Goal: Find specific page/section: Find specific page/section

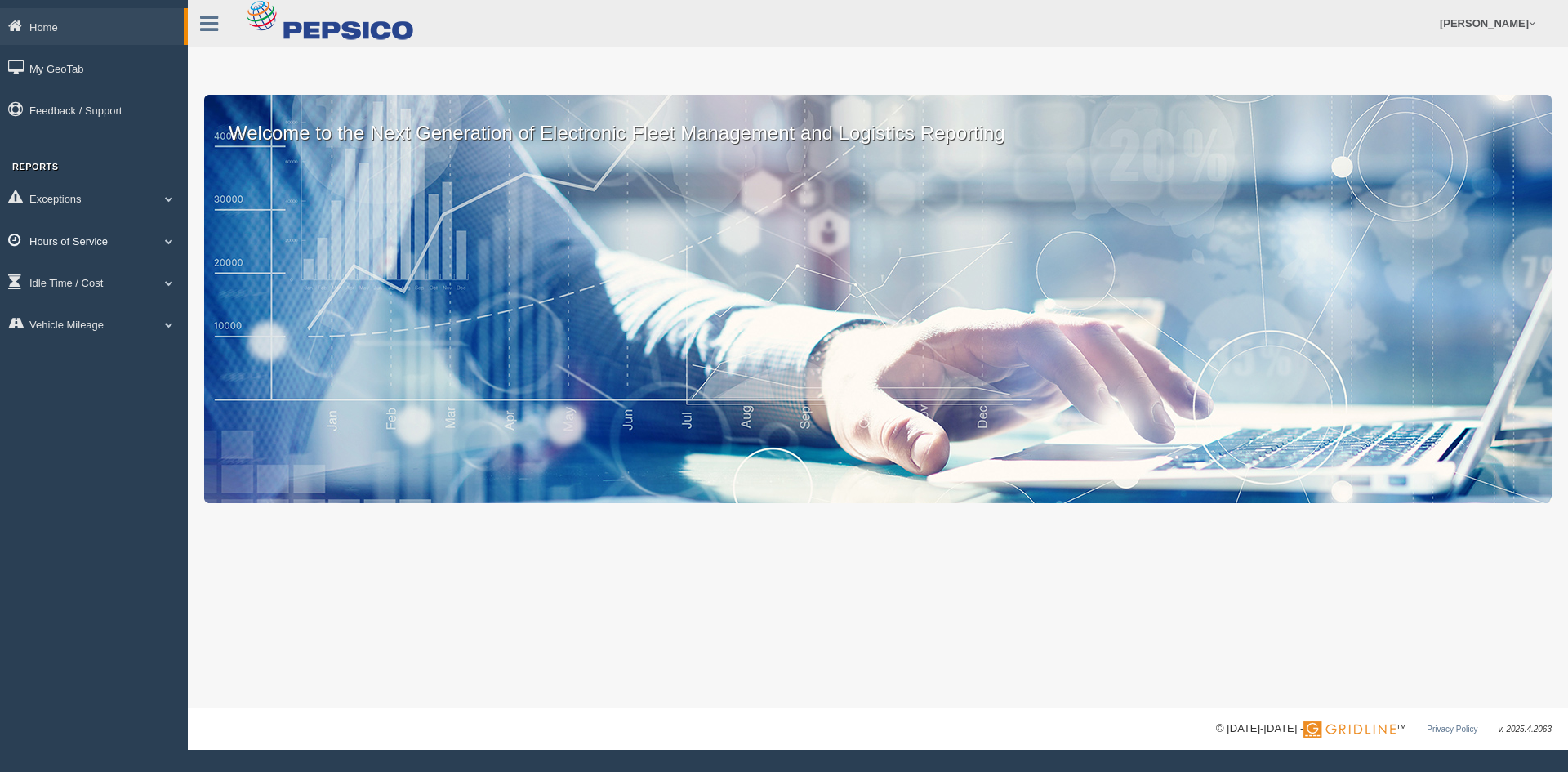
click at [152, 241] on link "Hours of Service" at bounding box center [94, 240] width 188 height 37
click at [113, 271] on link "HOS Explanation Reports" at bounding box center [107, 279] width 154 height 30
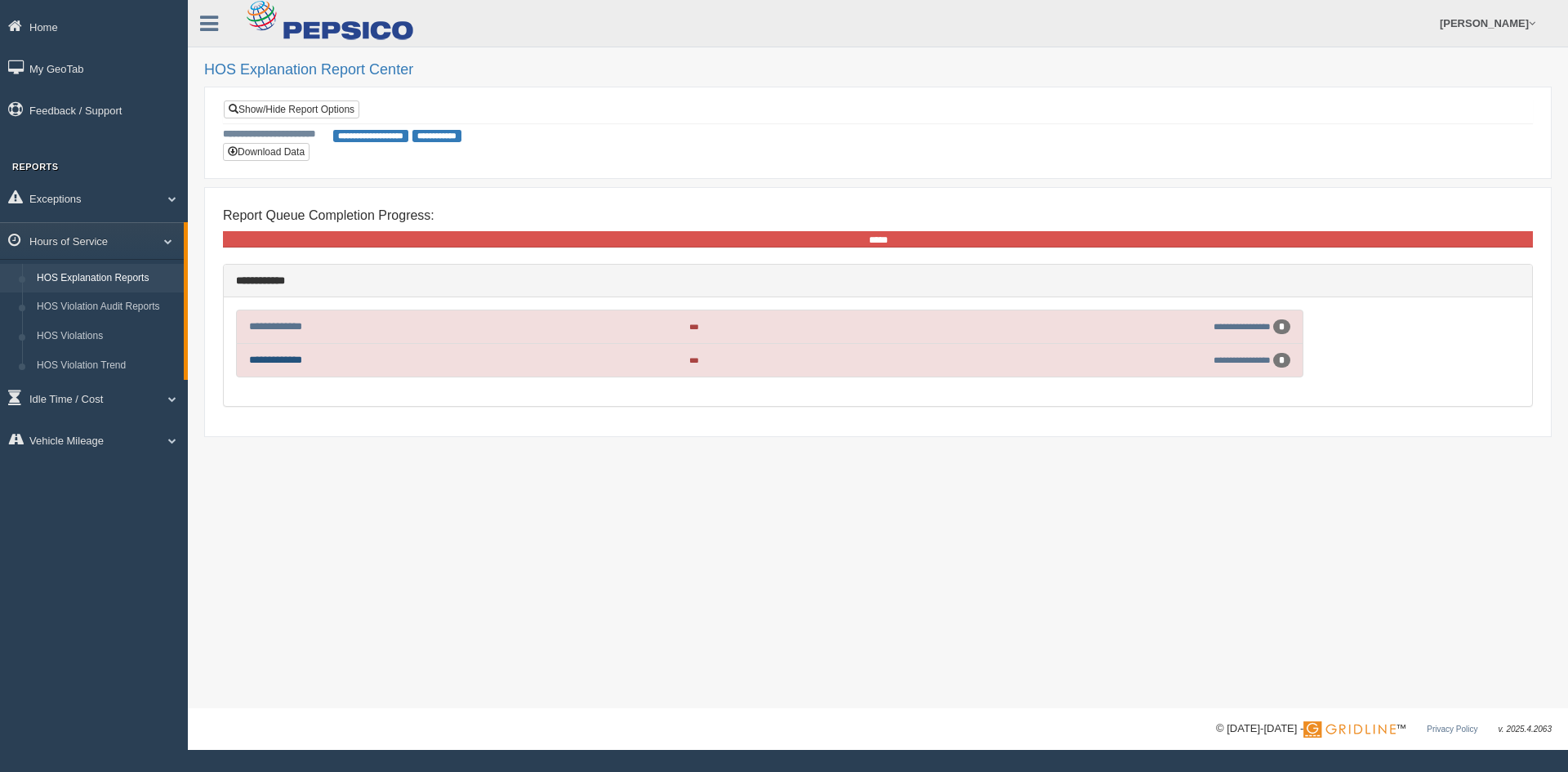
click at [263, 360] on link "**********" at bounding box center [275, 360] width 53 height 11
